Goal: Information Seeking & Learning: Find contact information

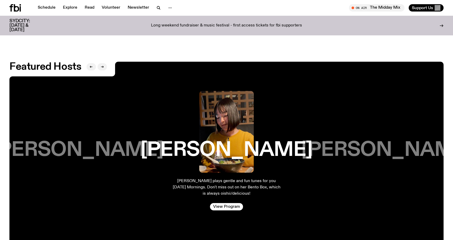
scroll to position [899, 0]
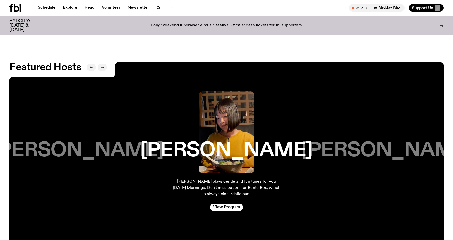
click at [103, 66] on icon "button" at bounding box center [103, 67] width 1 height 2
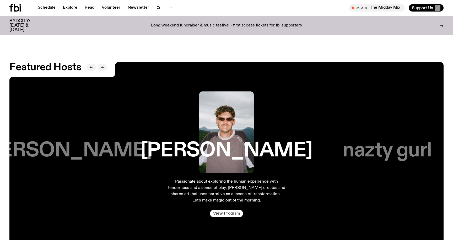
click at [233, 210] on link "View Program" at bounding box center [226, 213] width 33 height 7
click at [100, 64] on button "button" at bounding box center [101, 67] width 9 height 7
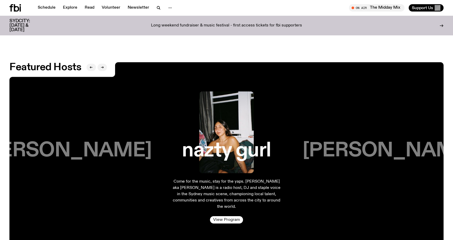
click at [229, 217] on link "View Program" at bounding box center [226, 219] width 33 height 7
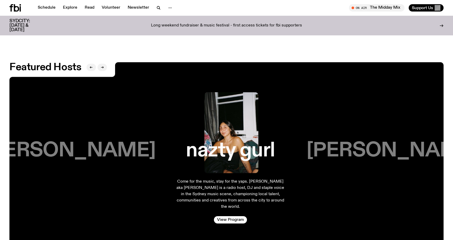
drag, startPoint x: 243, startPoint y: 178, endPoint x: 247, endPoint y: 178, distance: 3.7
click at [247, 178] on p "Come for the music, stay for the yaps. Nazlican Eren aka Nazty Gurl is a radio …" at bounding box center [230, 193] width 109 height 31
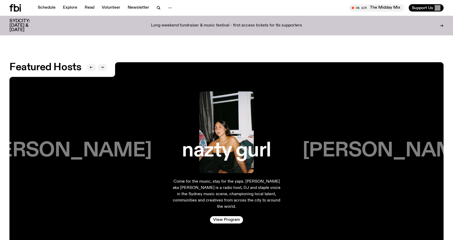
click at [103, 66] on icon "button" at bounding box center [102, 67] width 3 height 3
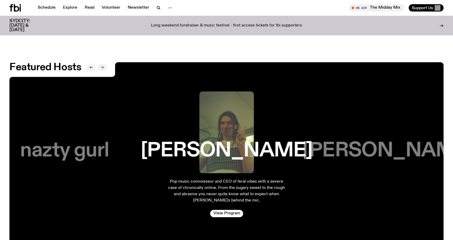
click at [103, 66] on icon "button" at bounding box center [102, 67] width 3 height 3
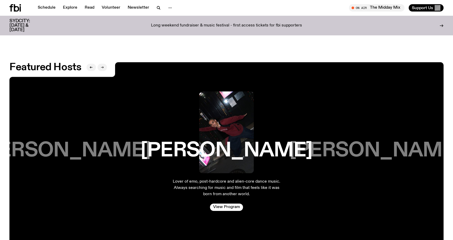
click at [103, 66] on icon "button" at bounding box center [102, 67] width 3 height 3
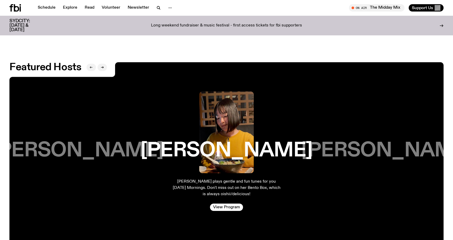
click at [94, 64] on button "button" at bounding box center [90, 67] width 9 height 7
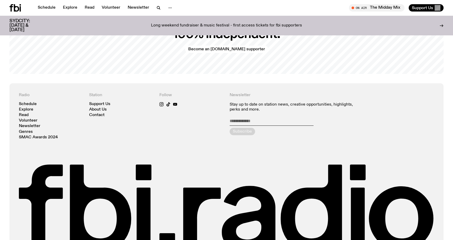
scroll to position [1172, 0]
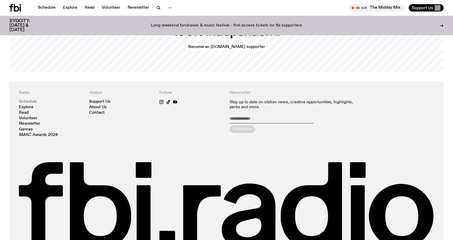
click at [27, 100] on link "Schedule" at bounding box center [28, 102] width 18 height 4
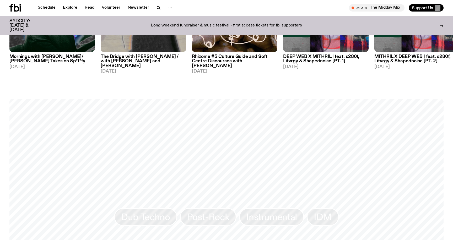
scroll to position [268, 0]
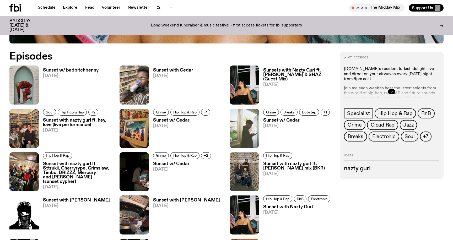
scroll to position [344, 0]
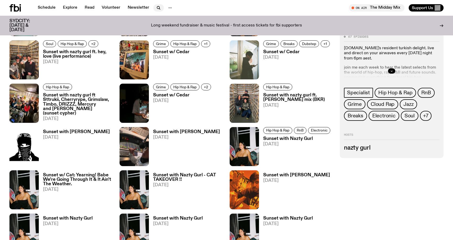
click at [158, 9] on icon "button" at bounding box center [158, 8] width 6 height 6
click at [427, 114] on span "+7" at bounding box center [425, 116] width 5 height 6
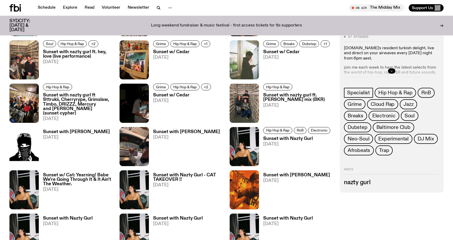
click at [392, 71] on icon "button" at bounding box center [391, 70] width 3 height 3
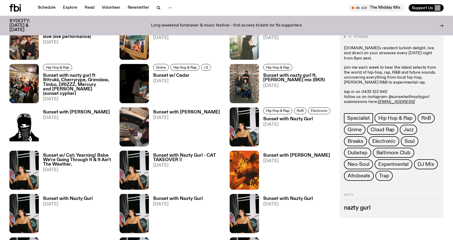
scroll to position [371, 0]
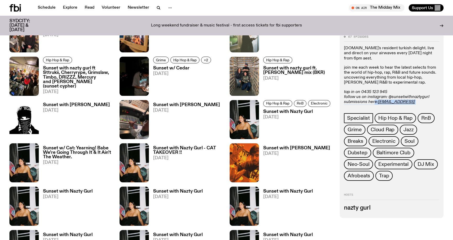
drag, startPoint x: 420, startPoint y: 102, endPoint x: 374, endPoint y: 101, distance: 45.9
click at [374, 101] on p "tap in on 0435 123 945 follow us on instagram: @sunsetwithnaztygurl submissions…" at bounding box center [391, 99] width 95 height 20
click at [399, 76] on p "join me each week to hear the latest selects from the world of hip-hop, rap, R&…" at bounding box center [391, 75] width 95 height 20
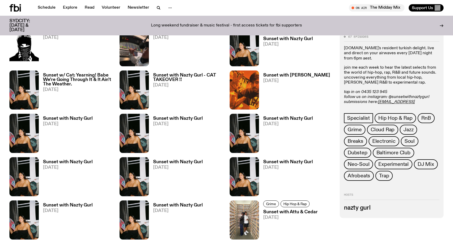
scroll to position [446, 0]
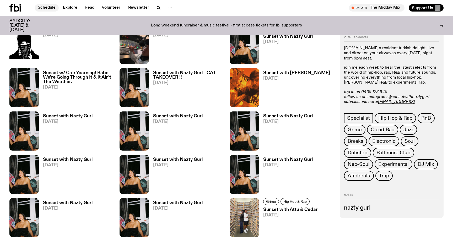
click at [43, 7] on link "Schedule" at bounding box center [47, 7] width 24 height 7
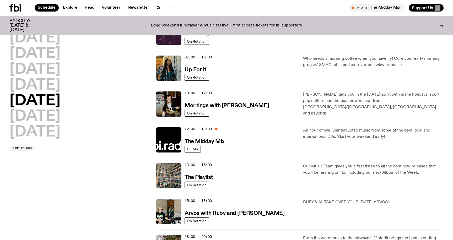
scroll to position [31, 0]
click at [239, 107] on h3 "Mornings with Sam Lane" at bounding box center [226, 106] width 84 height 6
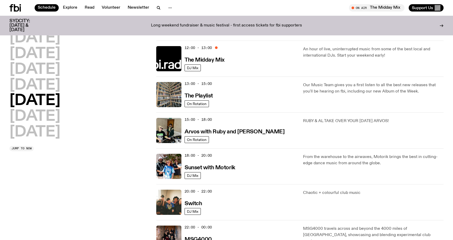
scroll to position [114, 0]
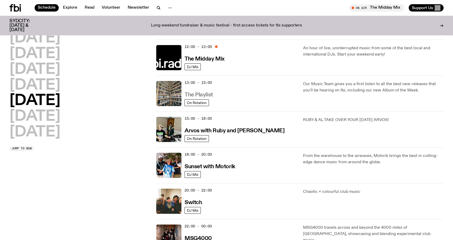
click at [210, 94] on h3 "The Playlist" at bounding box center [198, 95] width 28 height 6
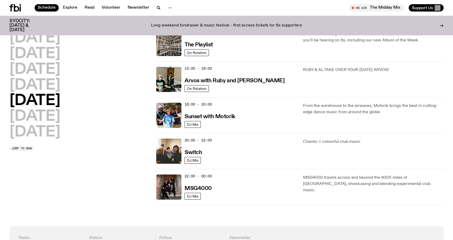
scroll to position [165, 0]
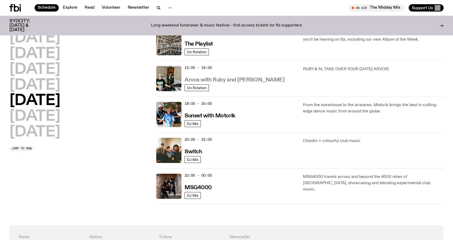
click at [235, 82] on h3 "Arvos with Ruby and [PERSON_NAME]" at bounding box center [234, 80] width 100 height 6
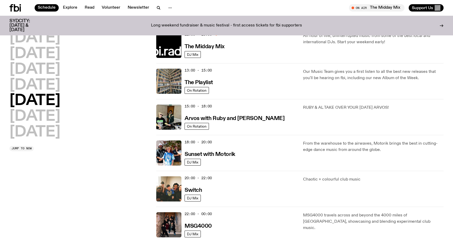
scroll to position [0, 0]
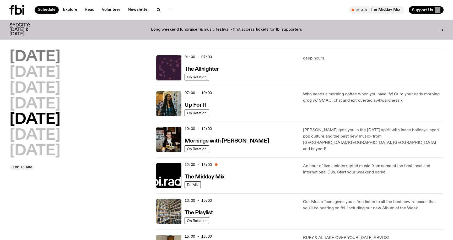
click at [32, 56] on h2 "Monday" at bounding box center [34, 57] width 51 height 15
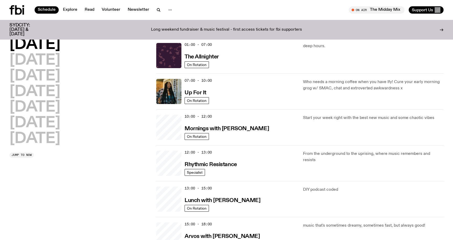
scroll to position [15, 0]
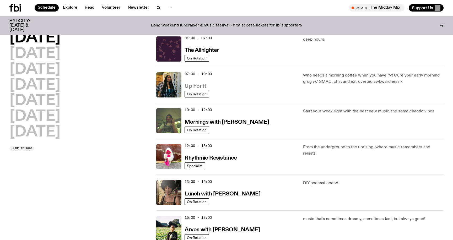
click at [197, 86] on h3 "Up For It" at bounding box center [195, 87] width 22 height 6
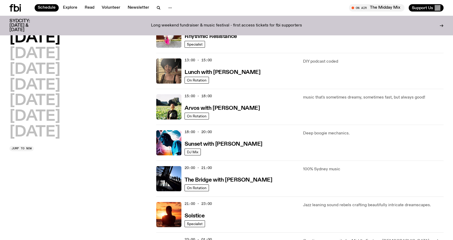
scroll to position [141, 0]
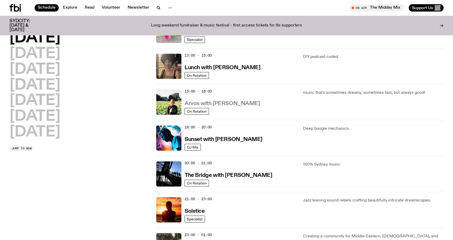
click at [216, 103] on h3 "Arvos with [PERSON_NAME]" at bounding box center [221, 104] width 75 height 6
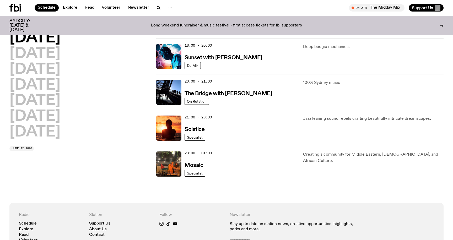
scroll to position [224, 0]
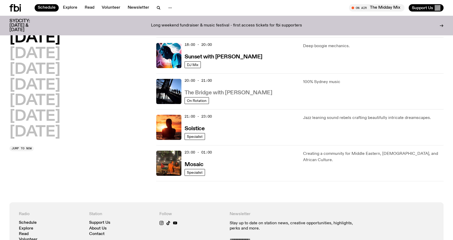
click at [246, 94] on h3 "The Bridge with Amelia Sparke" at bounding box center [228, 93] width 88 height 6
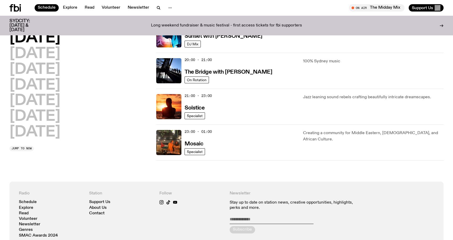
scroll to position [251, 0]
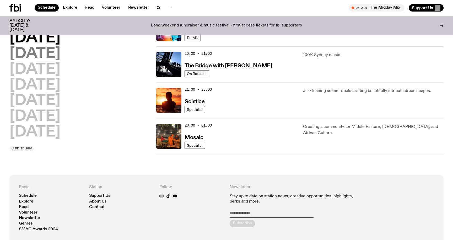
click at [57, 54] on h2 "Tuesday" at bounding box center [34, 54] width 51 height 15
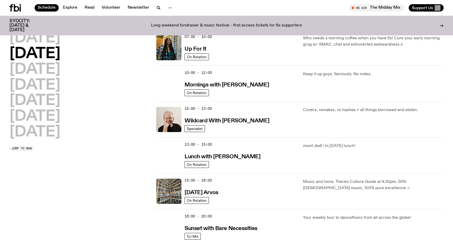
scroll to position [52, 0]
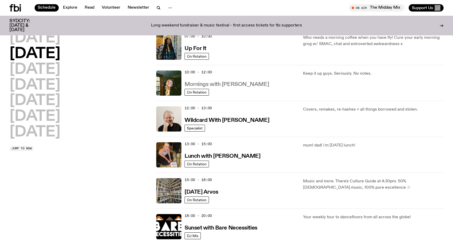
click at [246, 85] on h3 "Mornings with Freya Shields" at bounding box center [226, 85] width 84 height 6
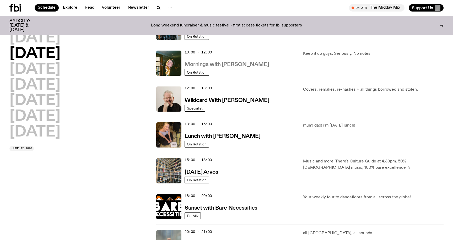
scroll to position [79, 0]
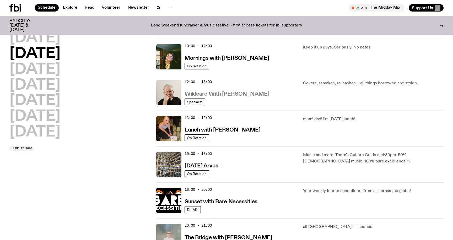
click at [238, 95] on h3 "Wildcard With Stuart Coupe" at bounding box center [226, 94] width 85 height 6
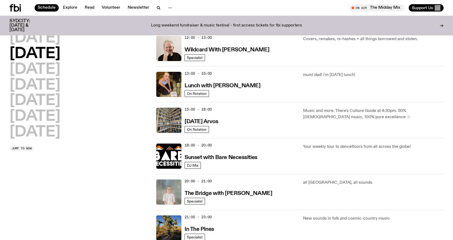
scroll to position [122, 0]
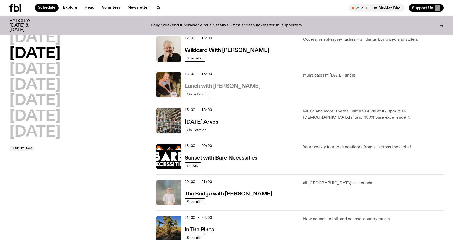
click at [243, 88] on h3 "Lunch with Sabine Lee Cook" at bounding box center [222, 87] width 76 height 6
click at [211, 124] on h3 "Tuesday Arvos" at bounding box center [201, 123] width 34 height 6
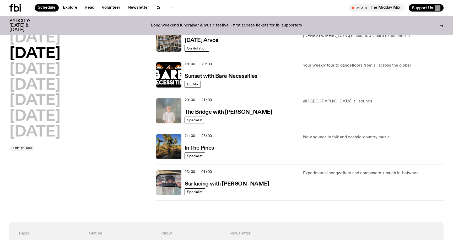
scroll to position [205, 0]
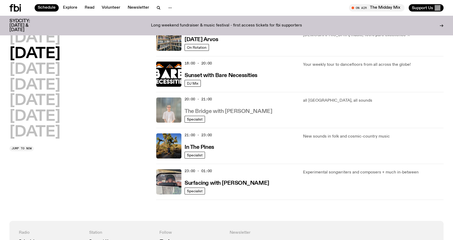
click at [257, 112] on h3 "The Bridge with Mara Schwerdtfeger" at bounding box center [228, 112] width 88 height 6
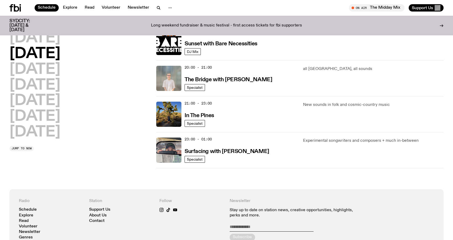
scroll to position [243, 0]
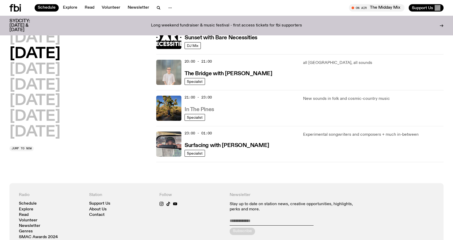
click at [206, 108] on h3 "In The Pines" at bounding box center [199, 110] width 30 height 6
click at [47, 70] on h2 "Wednesday" at bounding box center [34, 69] width 51 height 15
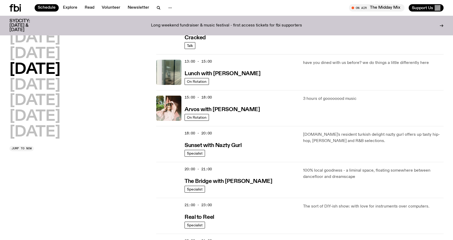
scroll to position [137, 0]
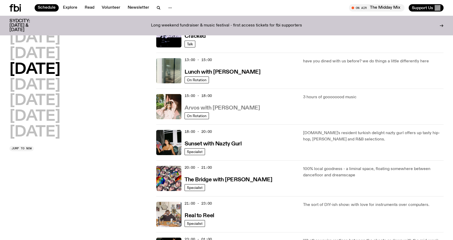
click at [237, 108] on h3 "Arvos with Maleeka Gazula" at bounding box center [221, 108] width 75 height 6
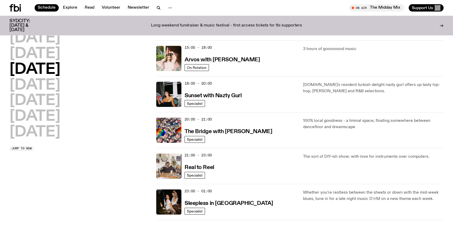
scroll to position [204, 0]
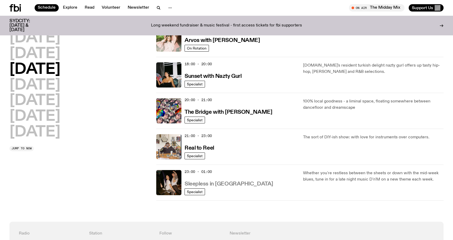
click at [223, 183] on h3 "Sleepless in Sydney" at bounding box center [228, 184] width 89 height 6
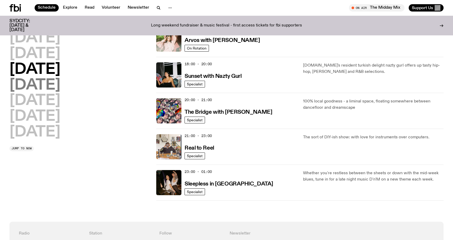
click at [60, 86] on h2 "Thursday" at bounding box center [34, 85] width 51 height 15
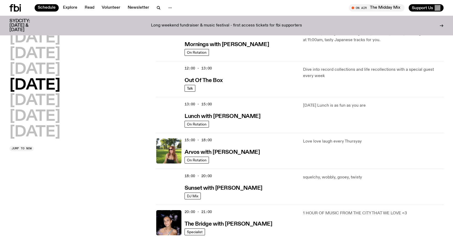
scroll to position [96, 0]
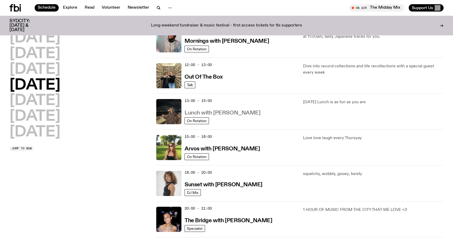
click at [220, 112] on h3 "Lunch with Izzy Page" at bounding box center [222, 113] width 76 height 6
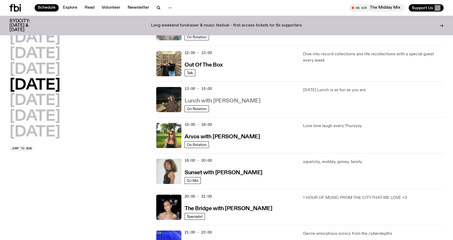
scroll to position [137, 0]
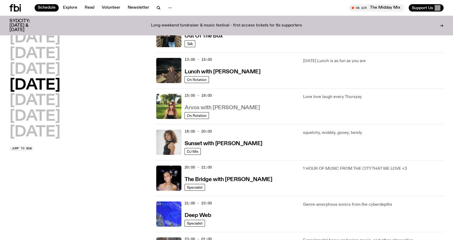
click at [233, 108] on h3 "Arvos with Lizzie Bowles" at bounding box center [221, 108] width 75 height 6
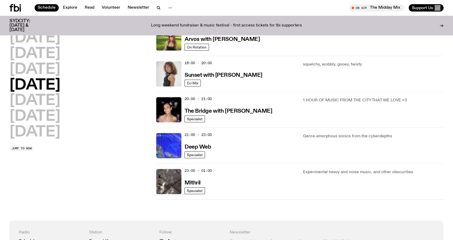
scroll to position [207, 0]
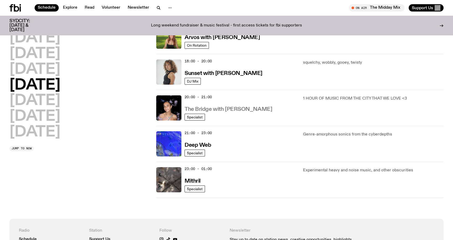
click at [239, 112] on h3 "The Bridge with Kez Finn" at bounding box center [228, 110] width 88 height 6
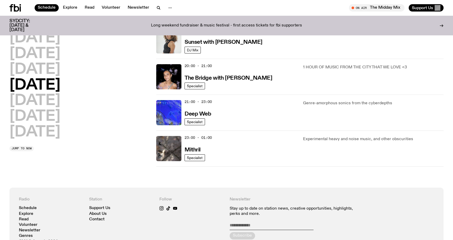
scroll to position [248, 0]
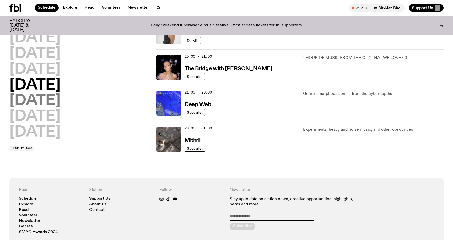
click at [44, 103] on h2 "Friday" at bounding box center [34, 101] width 51 height 15
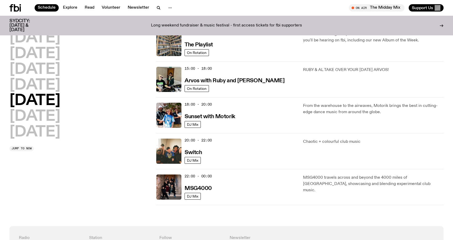
scroll to position [164, 0]
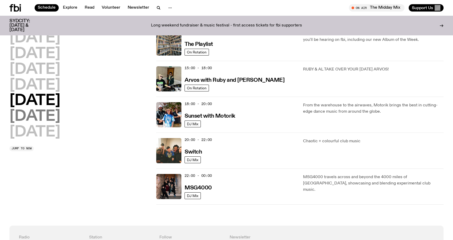
click at [30, 116] on h2 "Saturday" at bounding box center [34, 116] width 51 height 15
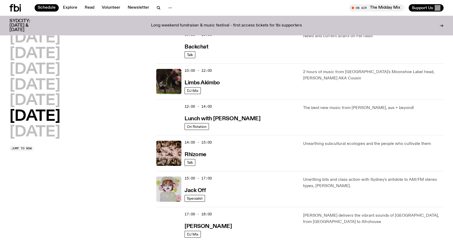
scroll to position [128, 0]
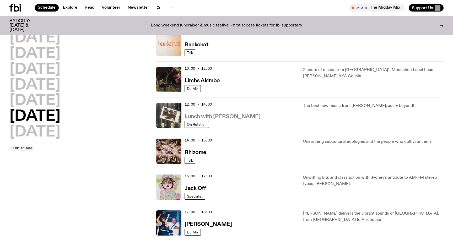
click at [222, 117] on h3 "Lunch with Ella Avni" at bounding box center [222, 117] width 76 height 6
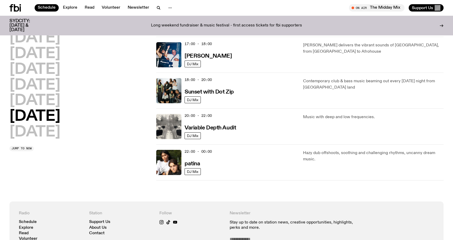
scroll to position [298, 0]
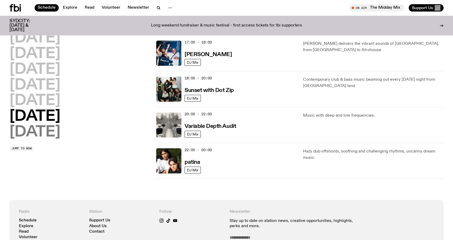
click at [34, 136] on h2 "Sunday" at bounding box center [34, 132] width 51 height 15
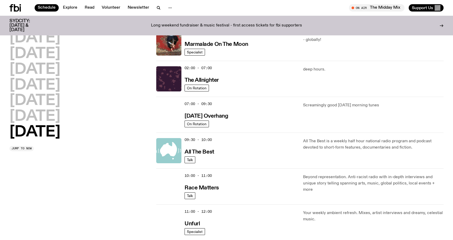
scroll to position [21, 0]
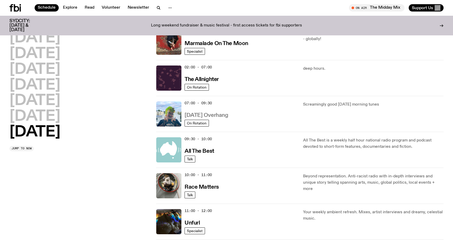
click at [219, 116] on h3 "Sunday Overhang" at bounding box center [206, 116] width 44 height 6
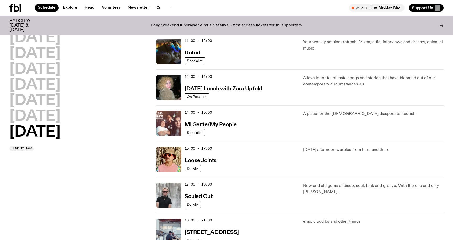
scroll to position [193, 0]
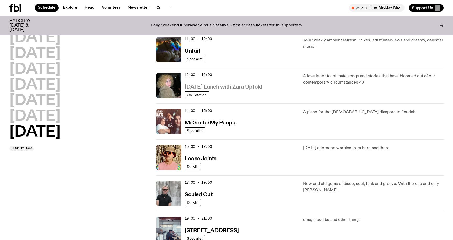
click at [254, 86] on h3 "Sunday Lunch with Zara Upfold" at bounding box center [223, 87] width 78 height 6
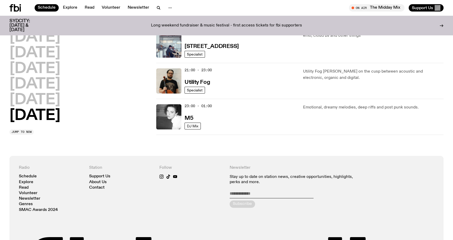
scroll to position [378, 0]
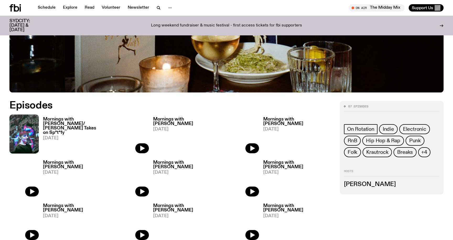
scroll to position [228, 0]
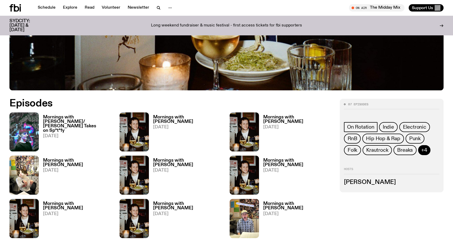
click at [424, 149] on span "+4" at bounding box center [424, 150] width 6 height 6
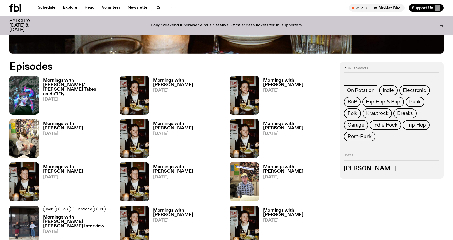
scroll to position [0, 0]
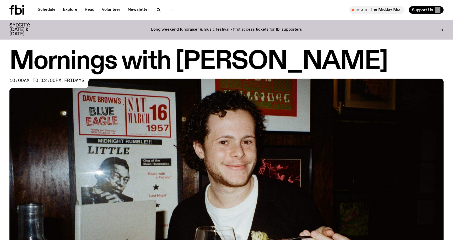
click at [307, 69] on h1 "Mornings with Sam Lane" at bounding box center [226, 62] width 434 height 24
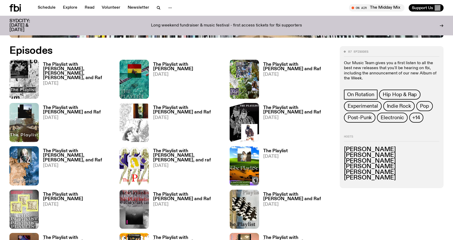
scroll to position [283, 0]
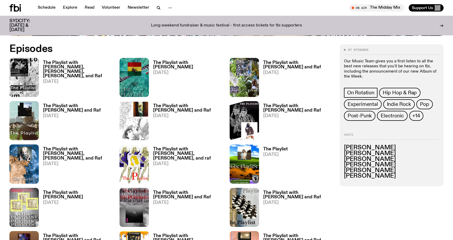
drag, startPoint x: 392, startPoint y: 180, endPoint x: 337, endPoint y: 140, distance: 67.4
copy ul "[PERSON_NAME] [PERSON_NAME] [PERSON_NAME] [PERSON_NAME] [PERSON_NAME] [PERSON_N…"
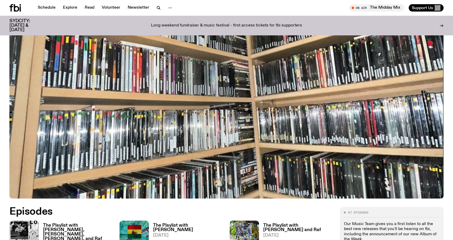
scroll to position [0, 0]
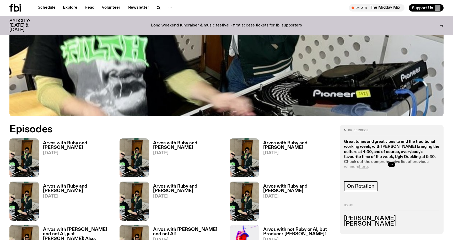
scroll to position [231, 0]
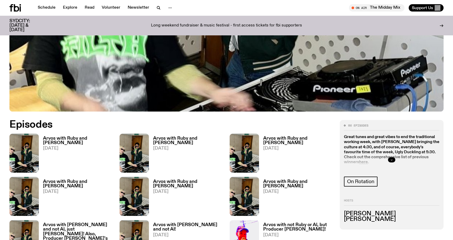
click at [390, 158] on icon "button" at bounding box center [391, 159] width 3 height 3
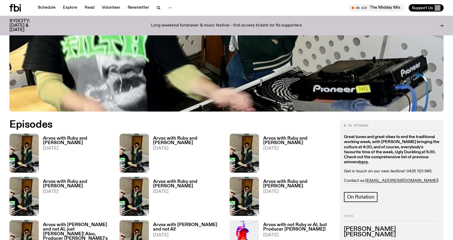
drag, startPoint x: 440, startPoint y: 157, endPoint x: 408, endPoint y: 157, distance: 32.0
click at [408, 157] on div "86 episodes Great tunes and great vibes to end the traditional working week, wi…" at bounding box center [392, 182] width 104 height 125
copy link "al@fbiradio.com"
drag, startPoint x: 405, startPoint y: 157, endPoint x: 366, endPoint y: 158, distance: 39.3
click at [366, 178] on p "Contact us: ruby.m@fbiradio.com | al@fbiradio.com" at bounding box center [391, 183] width 95 height 10
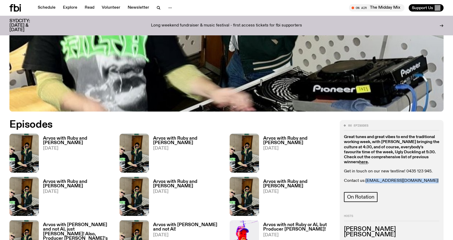
copy p "ruby.m@fbiradio.com"
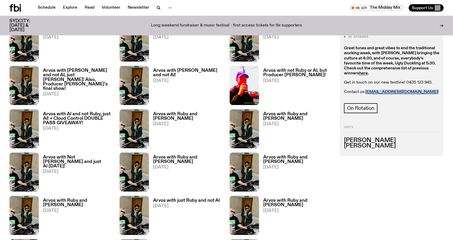
scroll to position [327, 0]
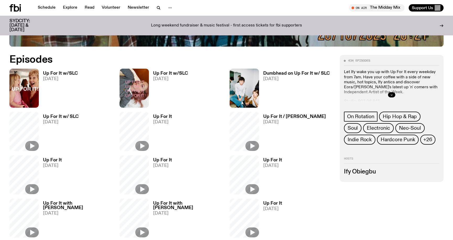
scroll to position [275, 0]
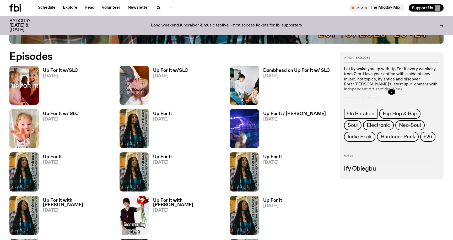
click at [391, 90] on icon "button" at bounding box center [391, 91] width 3 height 3
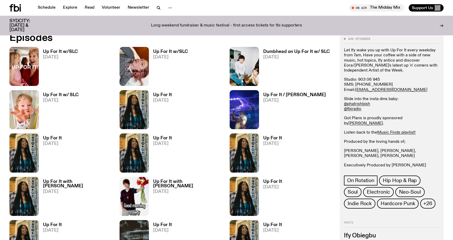
scroll to position [297, 0]
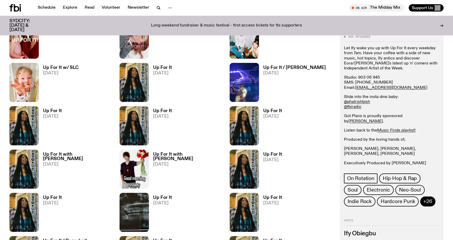
click at [427, 205] on button "+26" at bounding box center [427, 202] width 15 height 10
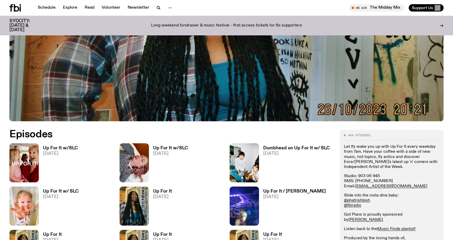
scroll to position [0, 0]
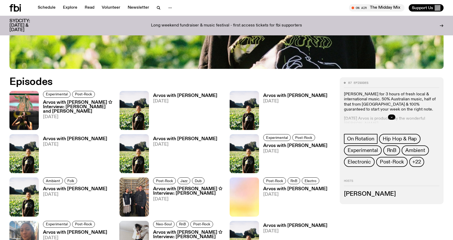
scroll to position [254, 0]
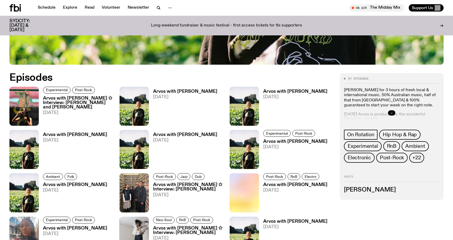
click at [390, 112] on icon "button" at bounding box center [391, 112] width 3 height 3
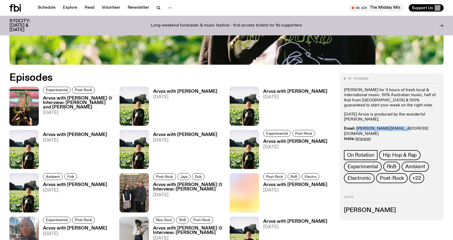
drag, startPoint x: 403, startPoint y: 127, endPoint x: 356, endPoint y: 128, distance: 46.4
click at [356, 128] on p "Email: briana.k@fbiradio.com Insta: bria.wav Text In: 0409 945 945" at bounding box center [391, 136] width 95 height 20
copy link "briana.k@fbiradio.com"
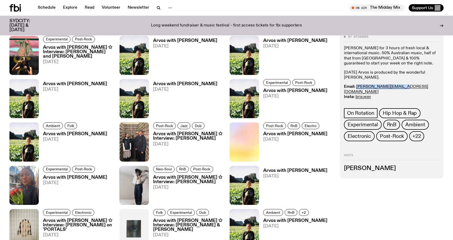
scroll to position [285, 0]
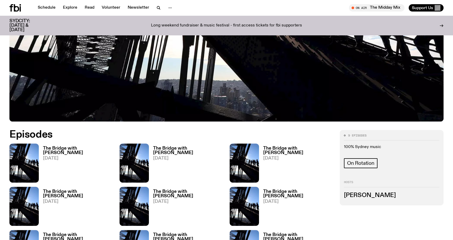
scroll to position [204, 0]
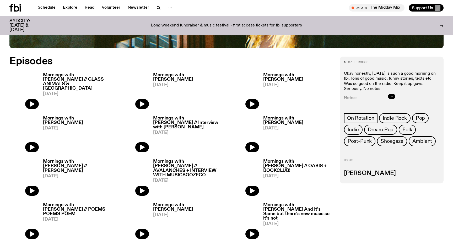
scroll to position [271, 0]
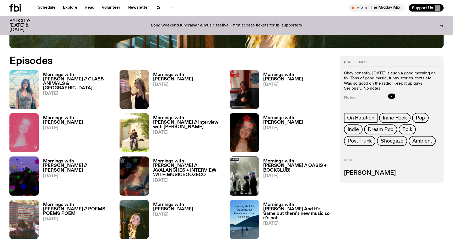
click at [395, 94] on div at bounding box center [391, 96] width 95 height 17
click at [394, 94] on button "button" at bounding box center [391, 96] width 7 height 5
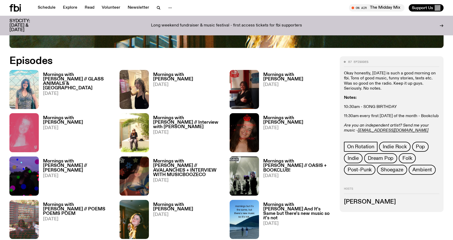
scroll to position [277, 0]
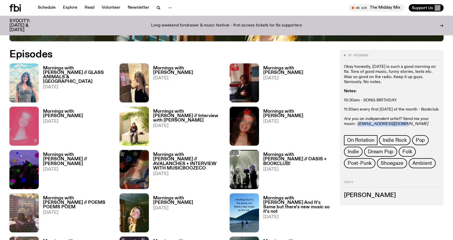
drag, startPoint x: 398, startPoint y: 126, endPoint x: 346, endPoint y: 126, distance: 51.4
click at [346, 126] on p "Are you an independent artist? Send me your music - freya.s@fbiradio.com" at bounding box center [391, 122] width 95 height 10
copy em "freya.s@fbiradio.com"
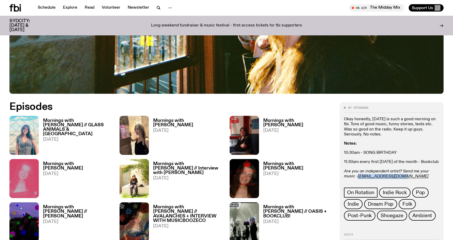
scroll to position [225, 0]
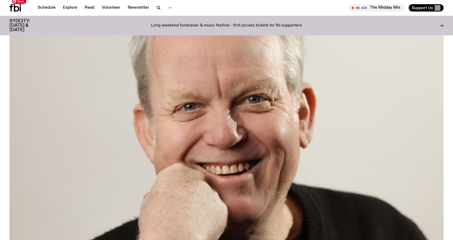
scroll to position [78, 0]
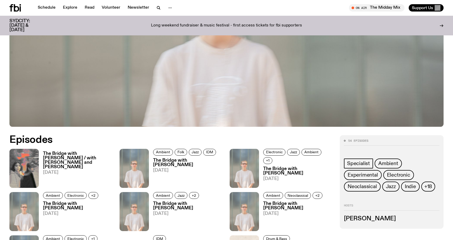
scroll to position [205, 0]
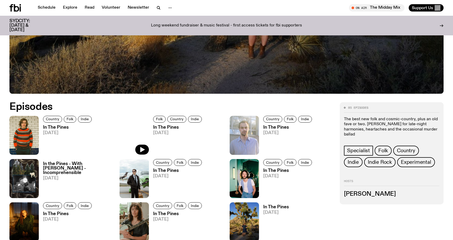
scroll to position [227, 0]
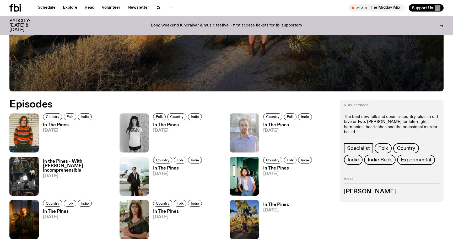
click at [392, 189] on h3 "Johanna Roberts" at bounding box center [391, 192] width 95 height 6
drag, startPoint x: 393, startPoint y: 192, endPoint x: 345, endPoint y: 193, distance: 48.8
click at [345, 193] on h3 "Johanna Roberts" at bounding box center [391, 192] width 95 height 6
copy h3 "Johanna Roberts"
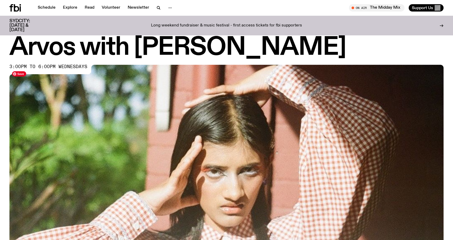
scroll to position [5, 0]
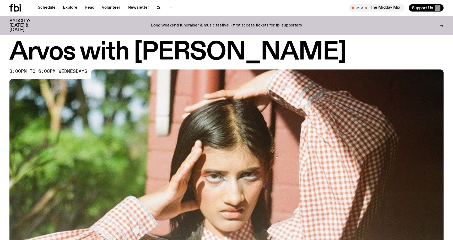
drag, startPoint x: 329, startPoint y: 56, endPoint x: 132, endPoint y: 55, distance: 196.8
click at [132, 55] on h1 "Arvos with Maleeka Gazula" at bounding box center [226, 53] width 434 height 24
copy h1 "Maleeka Gazula"
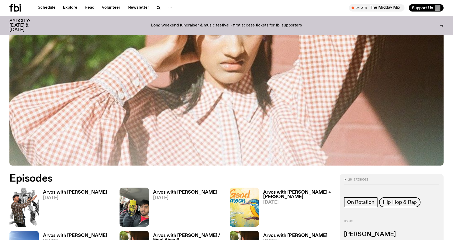
scroll to position [146, 0]
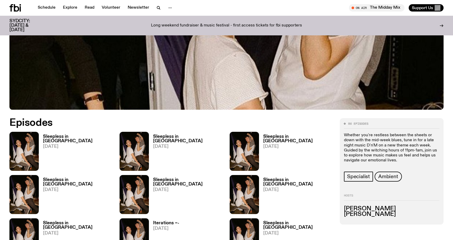
scroll to position [220, 0]
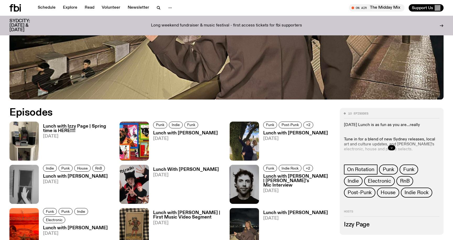
scroll to position [248, 0]
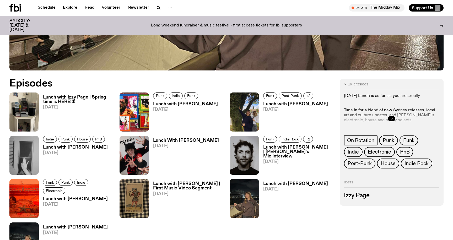
click at [390, 118] on icon "button" at bounding box center [391, 118] width 3 height 3
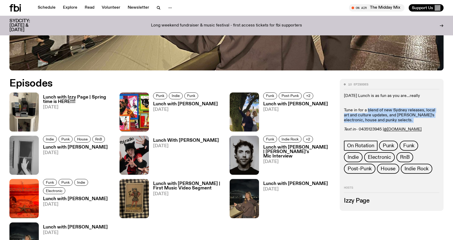
drag, startPoint x: 387, startPoint y: 123, endPoint x: 367, endPoint y: 111, distance: 22.8
click at [367, 111] on div "Thursday Lunch is as fun as you are...really Tune in for a blend of new Sydney …" at bounding box center [391, 113] width 95 height 39
click at [367, 111] on p "Tune in for a blend of new Sydney releases, local art and culture updates, and …" at bounding box center [391, 113] width 95 height 20
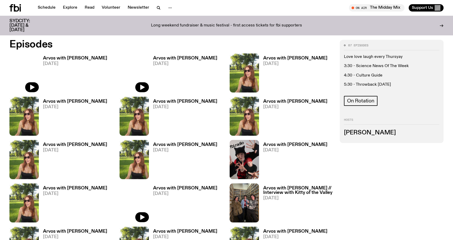
scroll to position [283, 0]
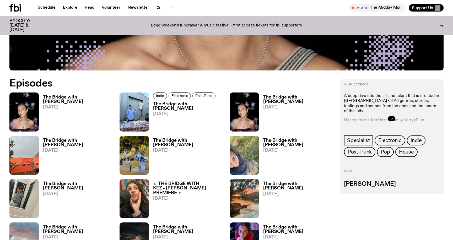
scroll to position [276, 0]
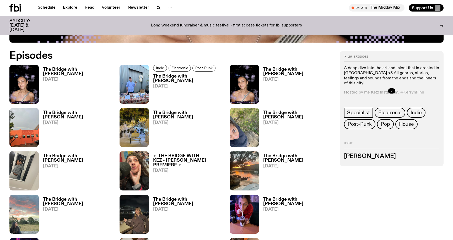
click at [392, 91] on icon "button" at bounding box center [391, 90] width 3 height 3
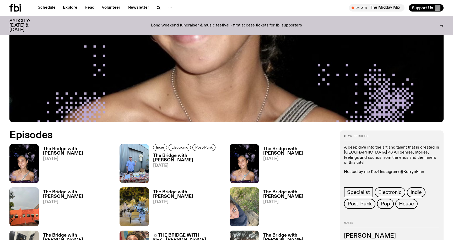
scroll to position [197, 0]
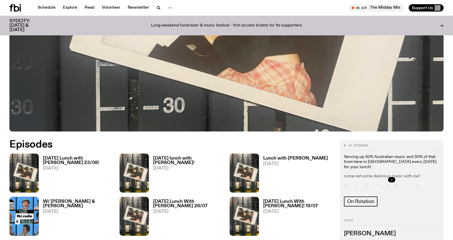
scroll to position [188, 0]
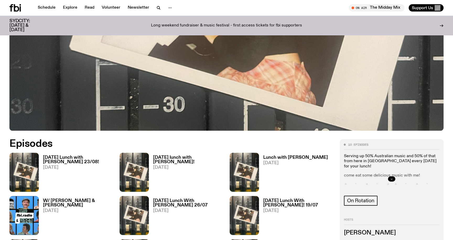
click at [393, 180] on button "button" at bounding box center [391, 178] width 7 height 5
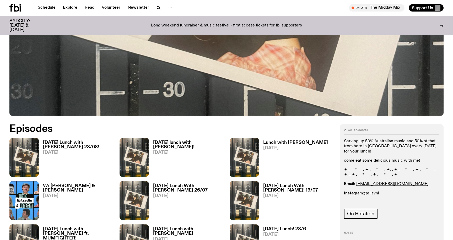
scroll to position [204, 0]
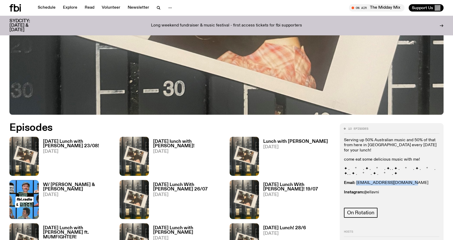
drag, startPoint x: 404, startPoint y: 178, endPoint x: 356, endPoint y: 179, distance: 48.2
click at [356, 181] on p "Email: ellalouiseavni@gmail.com" at bounding box center [391, 183] width 95 height 5
copy link "ellalouiseavni@gmail.com"
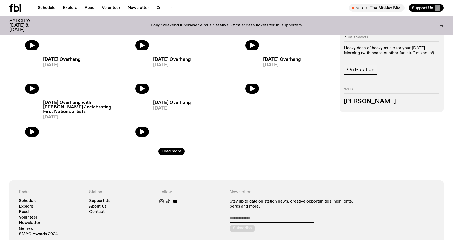
scroll to position [677, 0]
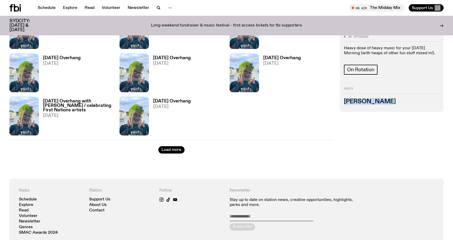
drag, startPoint x: 387, startPoint y: 101, endPoint x: 341, endPoint y: 101, distance: 45.3
click at [341, 101] on div "86 episodes Heavy dose of heavy music for your Sunday Morning (with heaps of ot…" at bounding box center [392, 71] width 104 height 81
copy h3 "Charlie Fern"
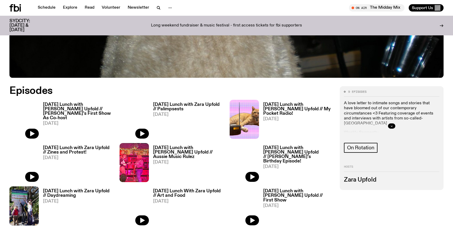
scroll to position [243, 0]
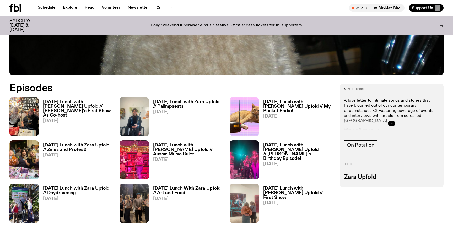
click at [393, 122] on button "button" at bounding box center [391, 123] width 7 height 5
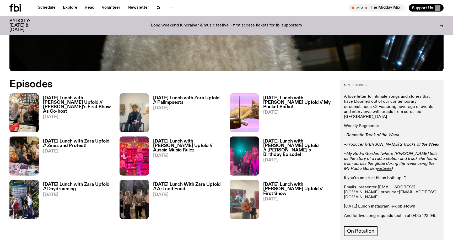
scroll to position [247, 0]
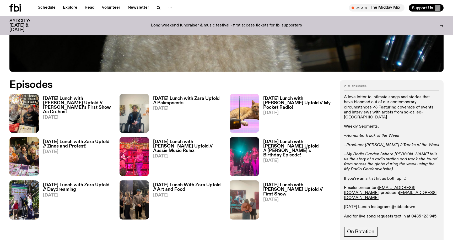
click at [395, 134] on em "~Romantic Track of the Week" at bounding box center [371, 136] width 55 height 4
drag, startPoint x: 405, startPoint y: 131, endPoint x: 337, endPoint y: 130, distance: 68.1
click at [337, 130] on div "9 episodes A love letter to intimate songs and stories that have bloomed out of…" at bounding box center [226, 177] width 453 height 194
click at [377, 134] on em "~Romantic Track of the Week" at bounding box center [371, 136] width 55 height 4
click at [395, 134] on em "~Romantic Track of the Week" at bounding box center [371, 136] width 55 height 4
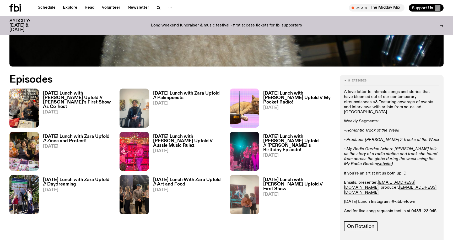
scroll to position [252, 0]
drag, startPoint x: 416, startPoint y: 177, endPoint x: 378, endPoint y: 177, distance: 37.7
click at [378, 180] on p "Emails: presenter: [EMAIL_ADDRESS][DOMAIN_NAME] , producer: [EMAIL_ADDRESS][DOM…" at bounding box center [391, 187] width 95 height 15
copy p "[EMAIL_ADDRESS][DOMAIN_NAME] ,"
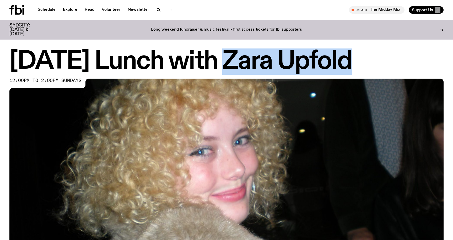
drag, startPoint x: 371, startPoint y: 69, endPoint x: 228, endPoint y: 67, distance: 143.4
click at [228, 67] on h1 "[DATE] Lunch with Zara Upfold" at bounding box center [226, 62] width 434 height 24
copy h1 "Zara Upfold"
